Goal: Task Accomplishment & Management: Use online tool/utility

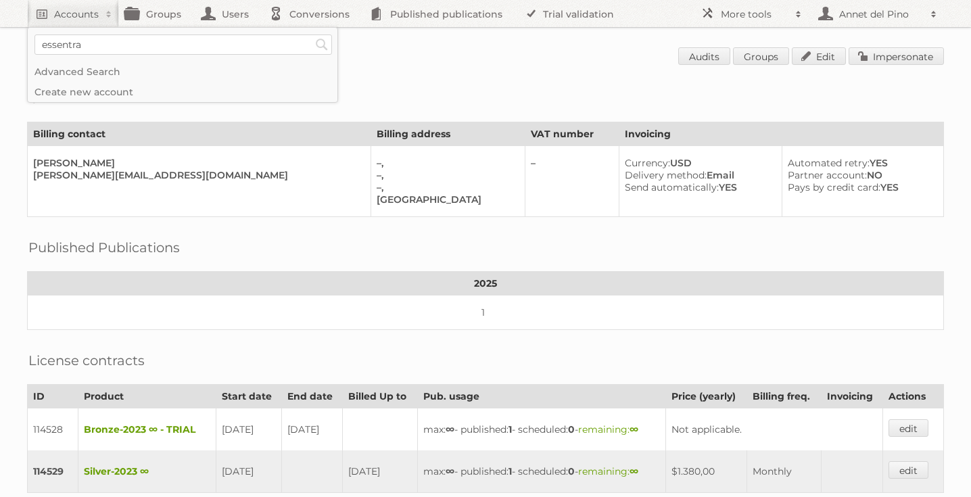
type input"] "essentra"
click at [312, 34] on input "Search" at bounding box center [322, 44] width 20 height 20
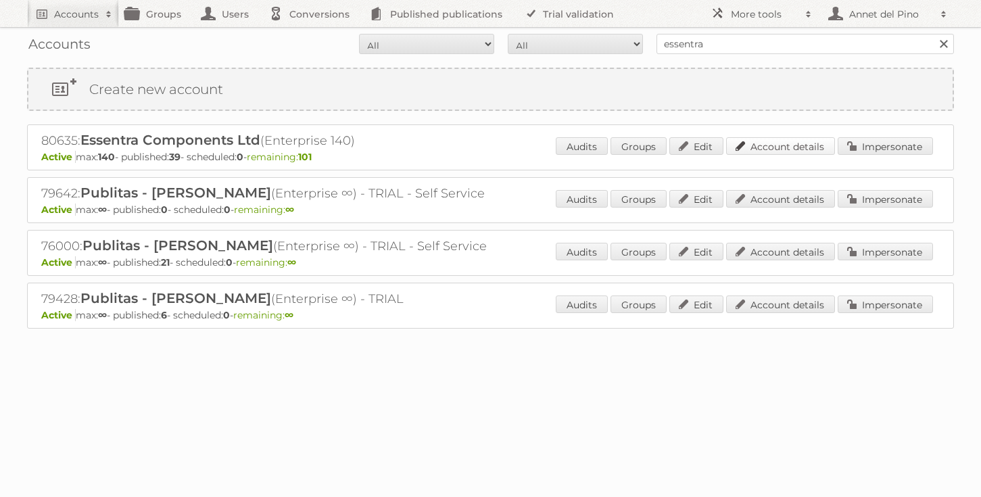
click at [755, 145] on link "Account details" at bounding box center [780, 146] width 109 height 18
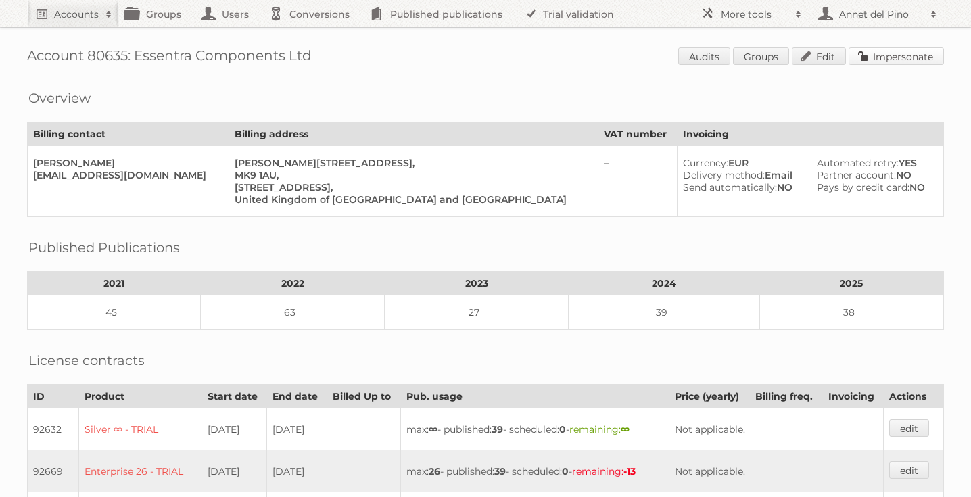
click at [884, 63] on link "Impersonate" at bounding box center [896, 56] width 95 height 18
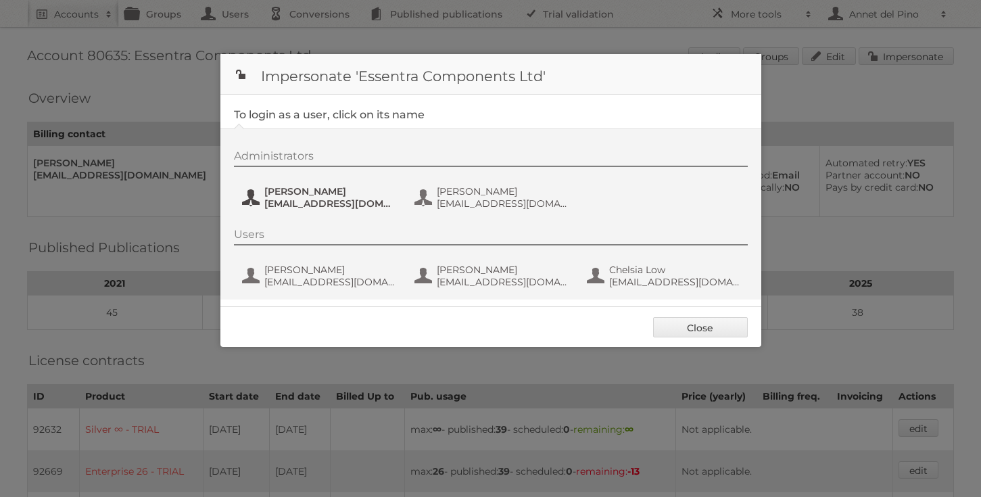
click at [291, 206] on span "ChristophMuehlenbeck@essentra.com" at bounding box center [329, 203] width 131 height 12
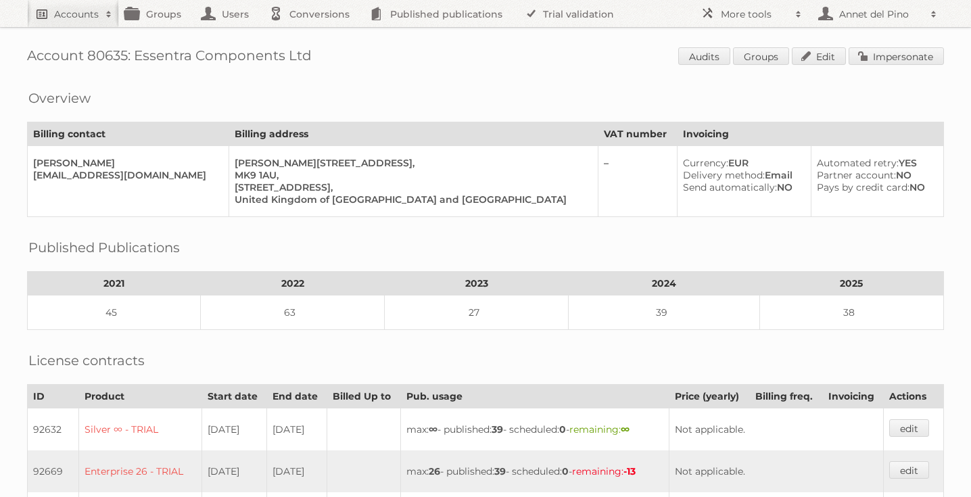
click at [95, 14] on h2 "Accounts" at bounding box center [76, 14] width 45 height 14
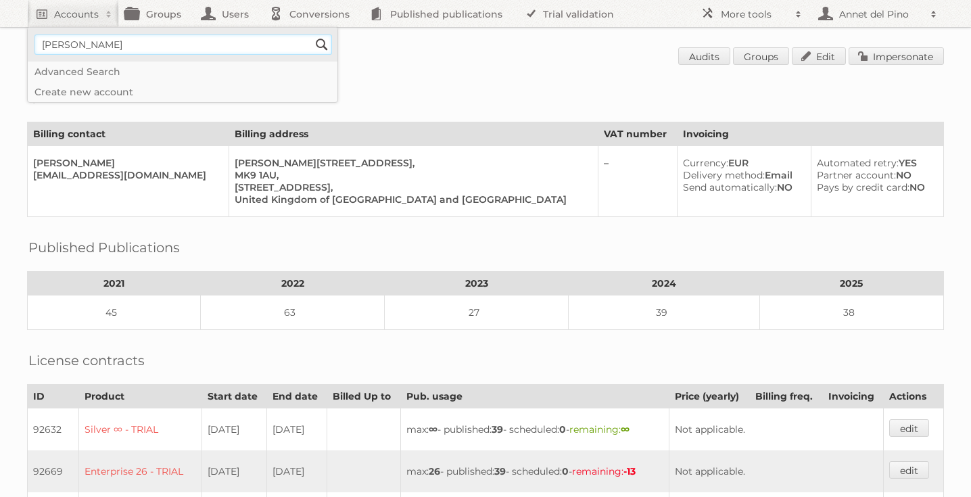
type input"] "[EMAIL_ADDRESS][DOMAIN_NAME]"
click at [324, 46] on input "Search" at bounding box center [322, 44] width 20 height 20
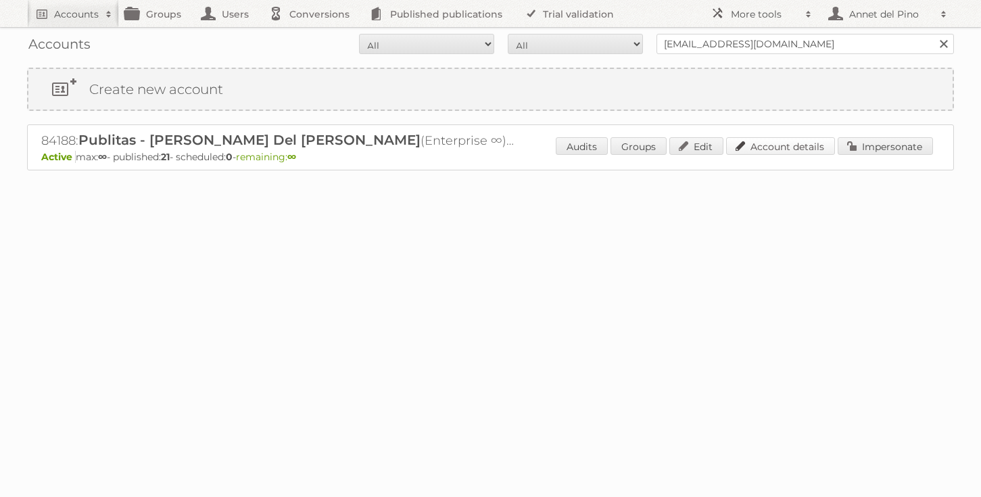
click at [778, 147] on link "Account details" at bounding box center [780, 146] width 109 height 18
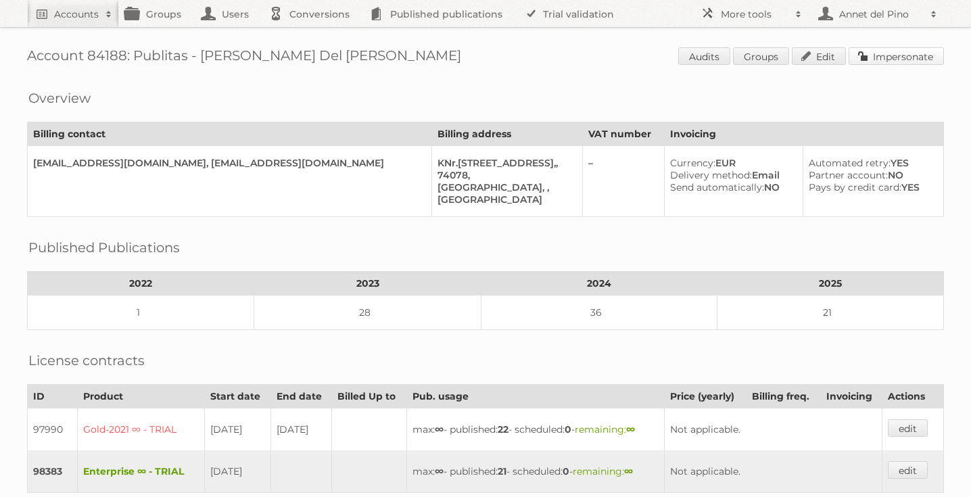
click at [883, 48] on link "Impersonate" at bounding box center [896, 56] width 95 height 18
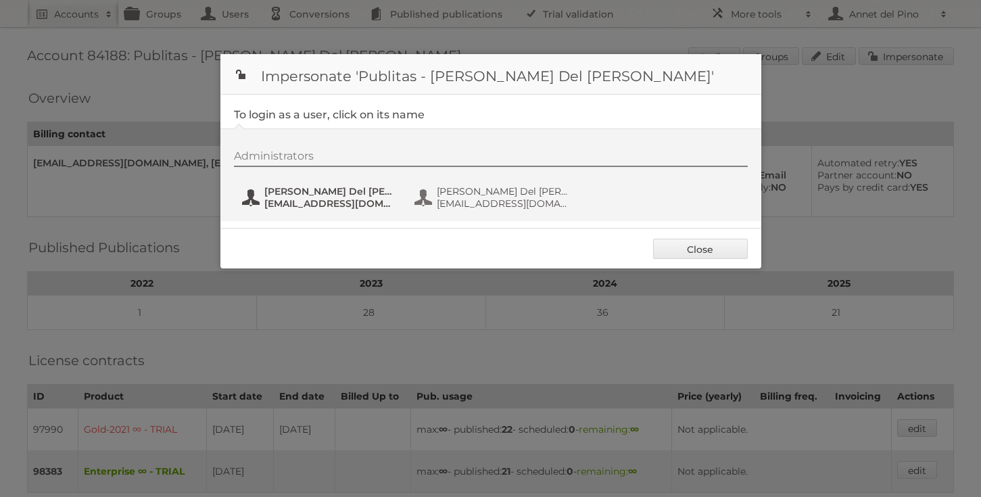
click at [341, 185] on button "[PERSON_NAME] Del Pino [EMAIL_ADDRESS][DOMAIN_NAME]" at bounding box center [320, 197] width 159 height 27
